Goal: Task Accomplishment & Management: Use online tool/utility

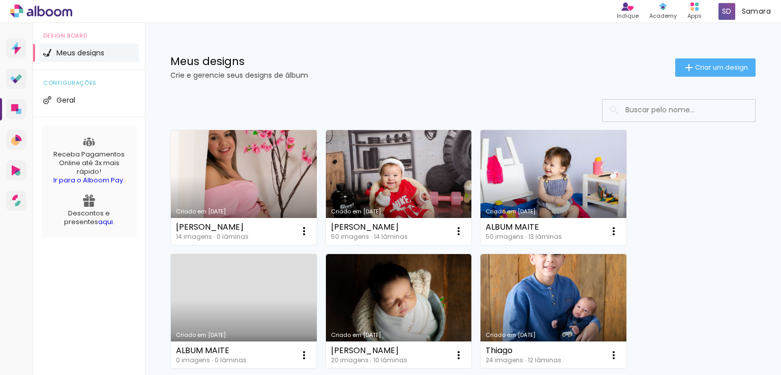
click at [248, 182] on link "Criado em [DATE]" at bounding box center [244, 187] width 146 height 115
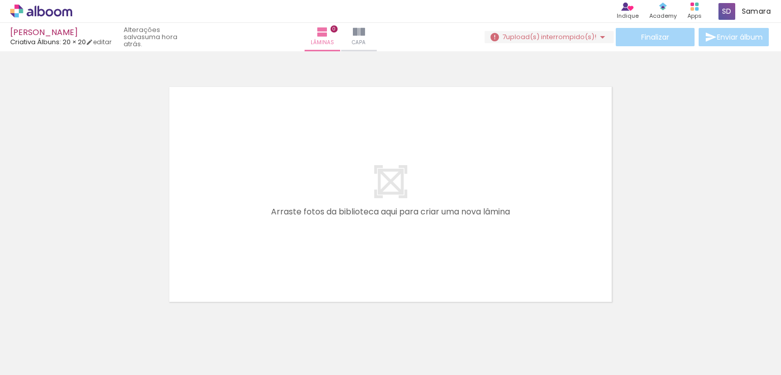
scroll to position [0, 102]
click at [380, 319] on iron-icon at bounding box center [376, 320] width 11 height 11
click at [561, 37] on span "upload(s) interrompido(s)!" at bounding box center [551, 37] width 91 height 10
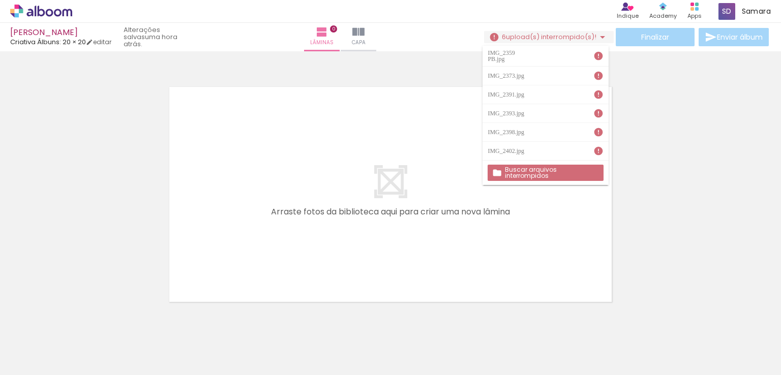
click at [0, 0] on slot "Buscar arquivos interrompidos" at bounding box center [0, 0] width 0 height 0
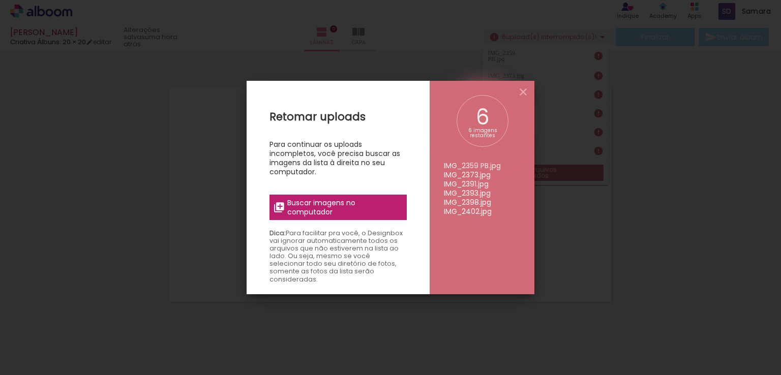
click at [332, 209] on span "Buscar imagens no computador" at bounding box center [343, 207] width 113 height 18
click at [0, 0] on input "file" at bounding box center [0, 0] width 0 height 0
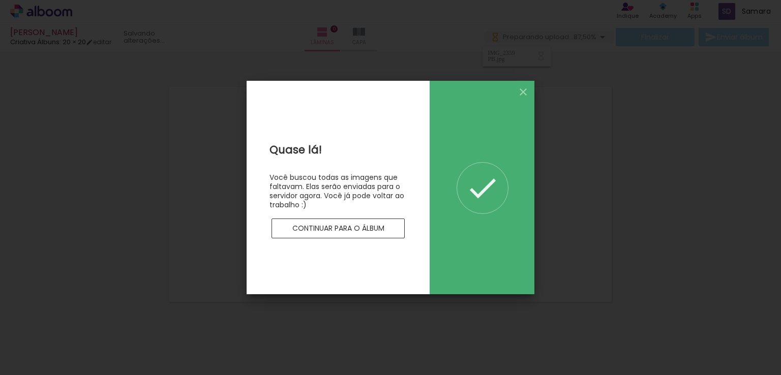
scroll to position [0, 0]
click at [0, 0] on slot "Continuar para o álbum" at bounding box center [0, 0] width 0 height 0
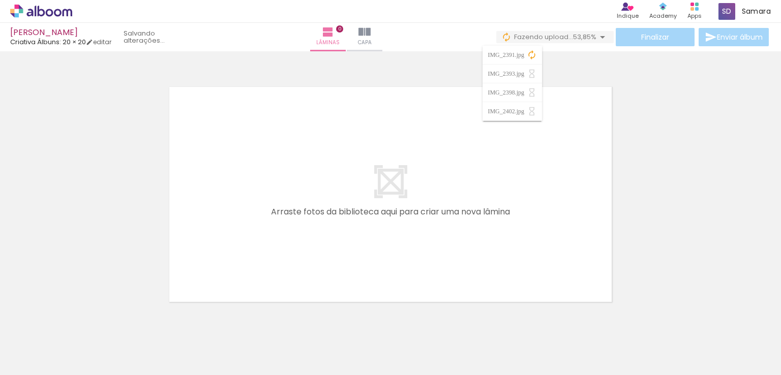
click at [647, 212] on div at bounding box center [390, 181] width 781 height 253
click at [635, 245] on div at bounding box center [390, 181] width 781 height 253
click at [327, 261] on quentale-layouter at bounding box center [390, 194] width 455 height 227
click at [36, 360] on span "Adicionar Fotos" at bounding box center [36, 361] width 31 height 11
click at [0, 0] on input "file" at bounding box center [0, 0] width 0 height 0
